Goal: Answer question/provide support: Share knowledge or assist other users

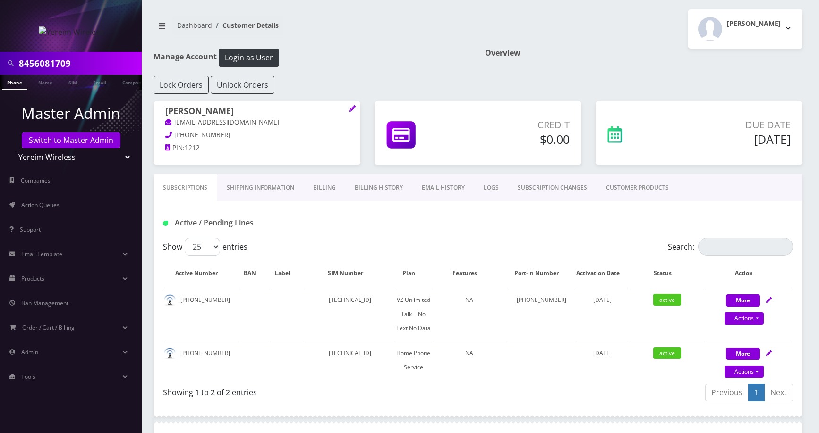
scroll to position [426, 0]
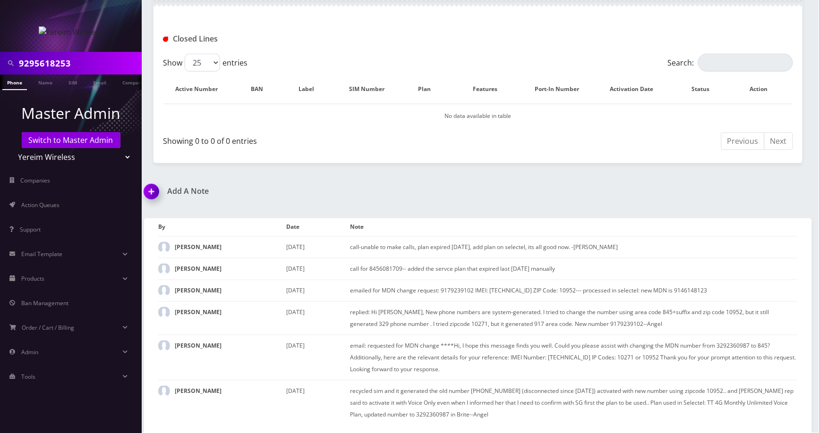
type input "9295618253"
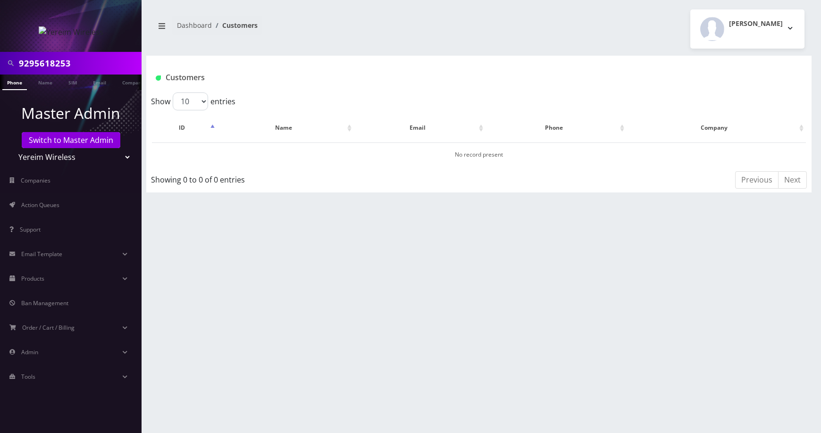
click at [118, 153] on select "Teltik Production My Link Mobile VennMobile Unlimited Advanced LTE [PERSON_NAME…" at bounding box center [71, 157] width 120 height 18
select select "23"
click at [11, 148] on select "Teltik Production My Link Mobile VennMobile Unlimited Advanced LTE [PERSON_NAME…" at bounding box center [71, 157] width 120 height 18
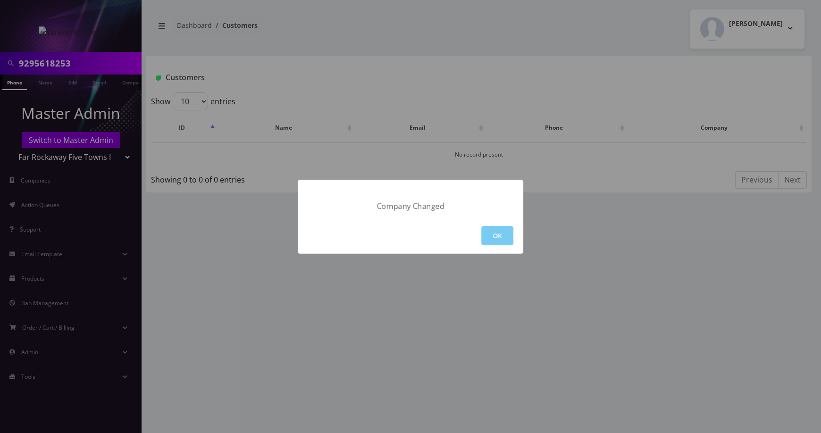
click at [497, 234] on button "OK" at bounding box center [497, 235] width 32 height 19
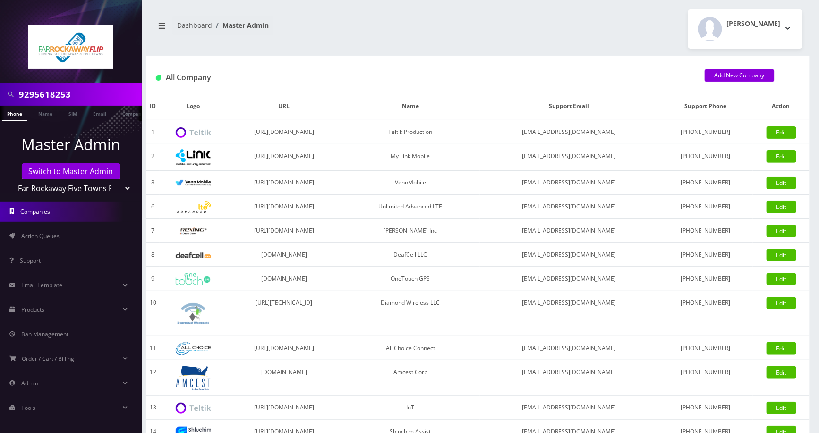
click at [10, 113] on link "Phone" at bounding box center [14, 114] width 25 height 16
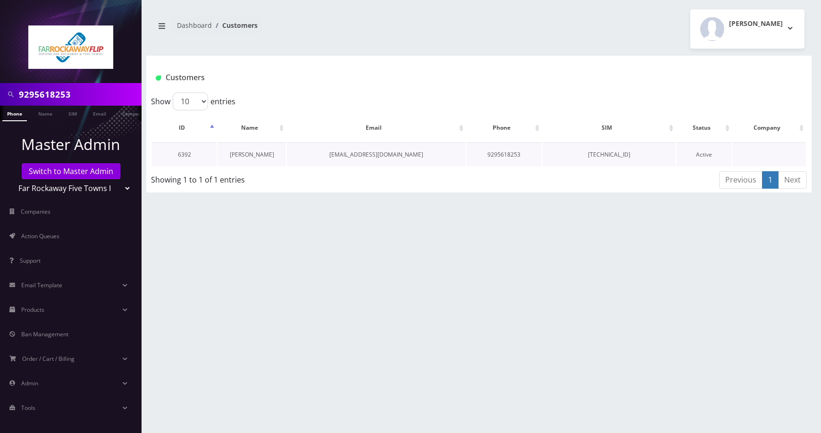
click at [249, 158] on link "[PERSON_NAME]" at bounding box center [252, 155] width 44 height 8
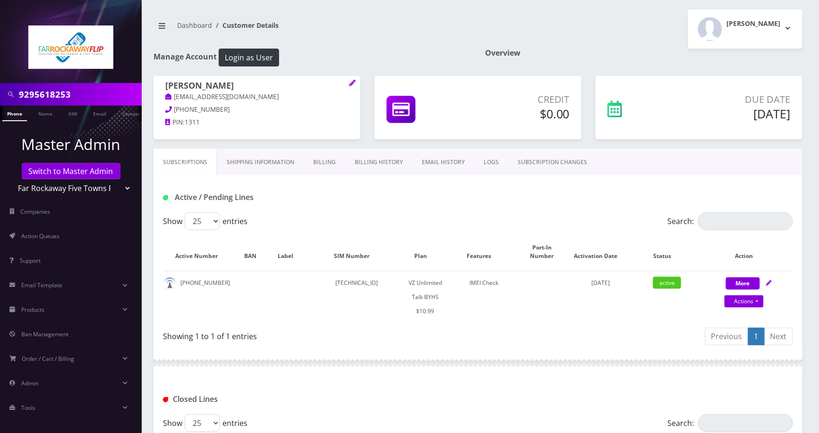
scroll to position [236, 0]
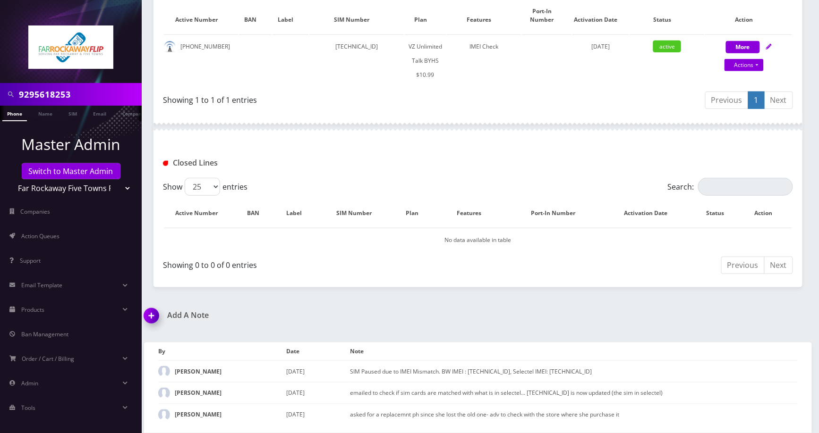
click at [152, 321] on img at bounding box center [153, 319] width 28 height 28
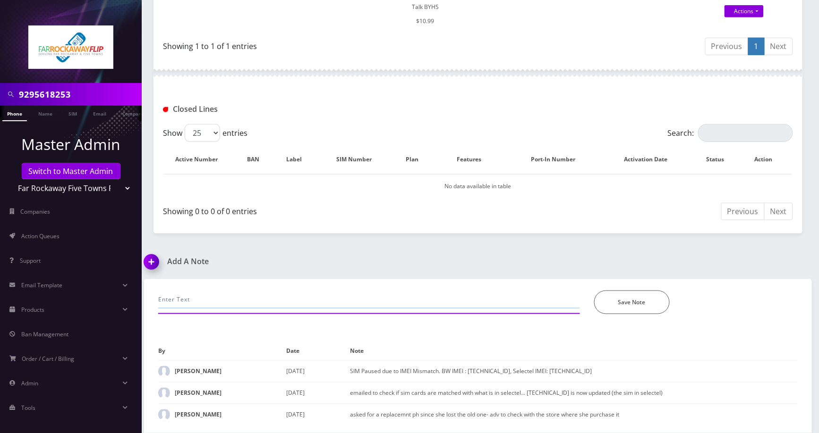
click at [405, 296] on input "text" at bounding box center [369, 300] width 422 height 18
type input "call-wants to know if she can call international and request to add the feature…"
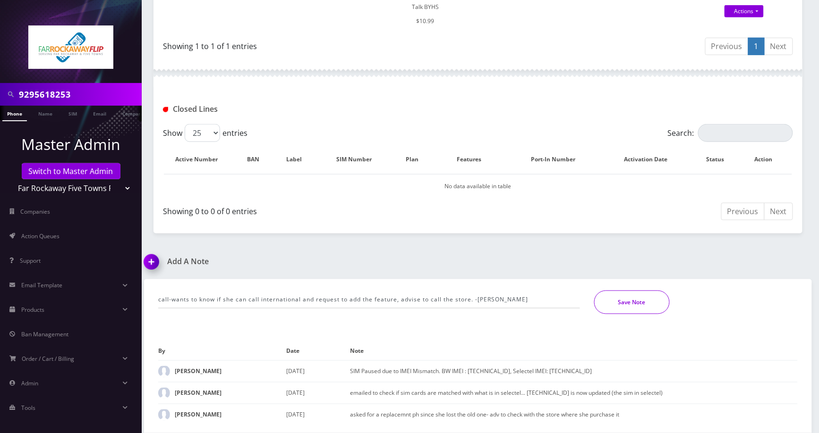
click at [633, 298] on button "Save Note" at bounding box center [632, 303] width 76 height 24
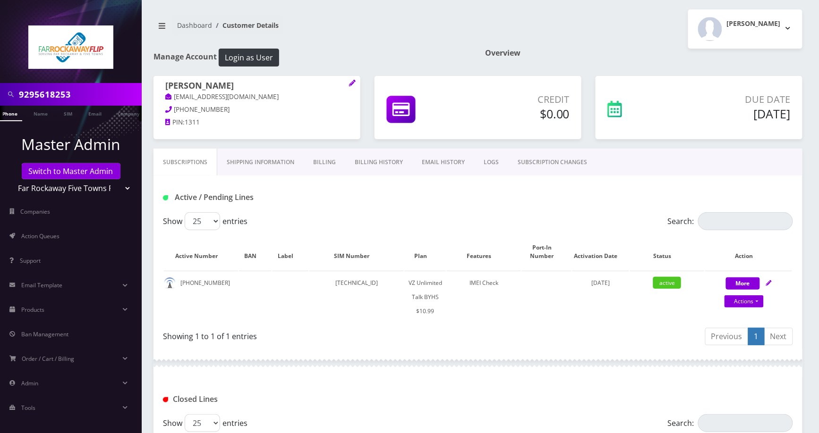
scroll to position [259, 0]
